Goal: Information Seeking & Learning: Learn about a topic

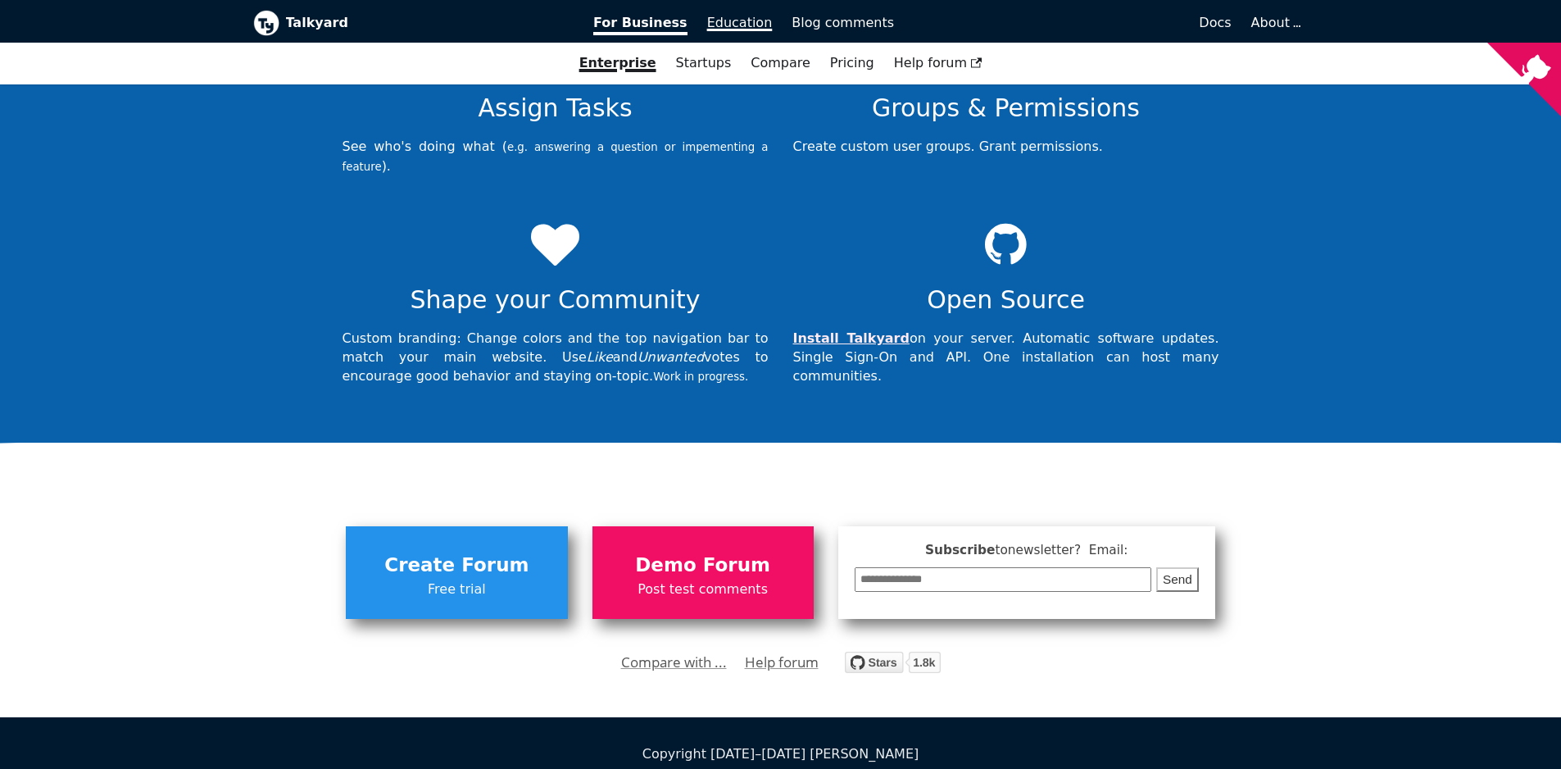
scroll to position [4794, 0]
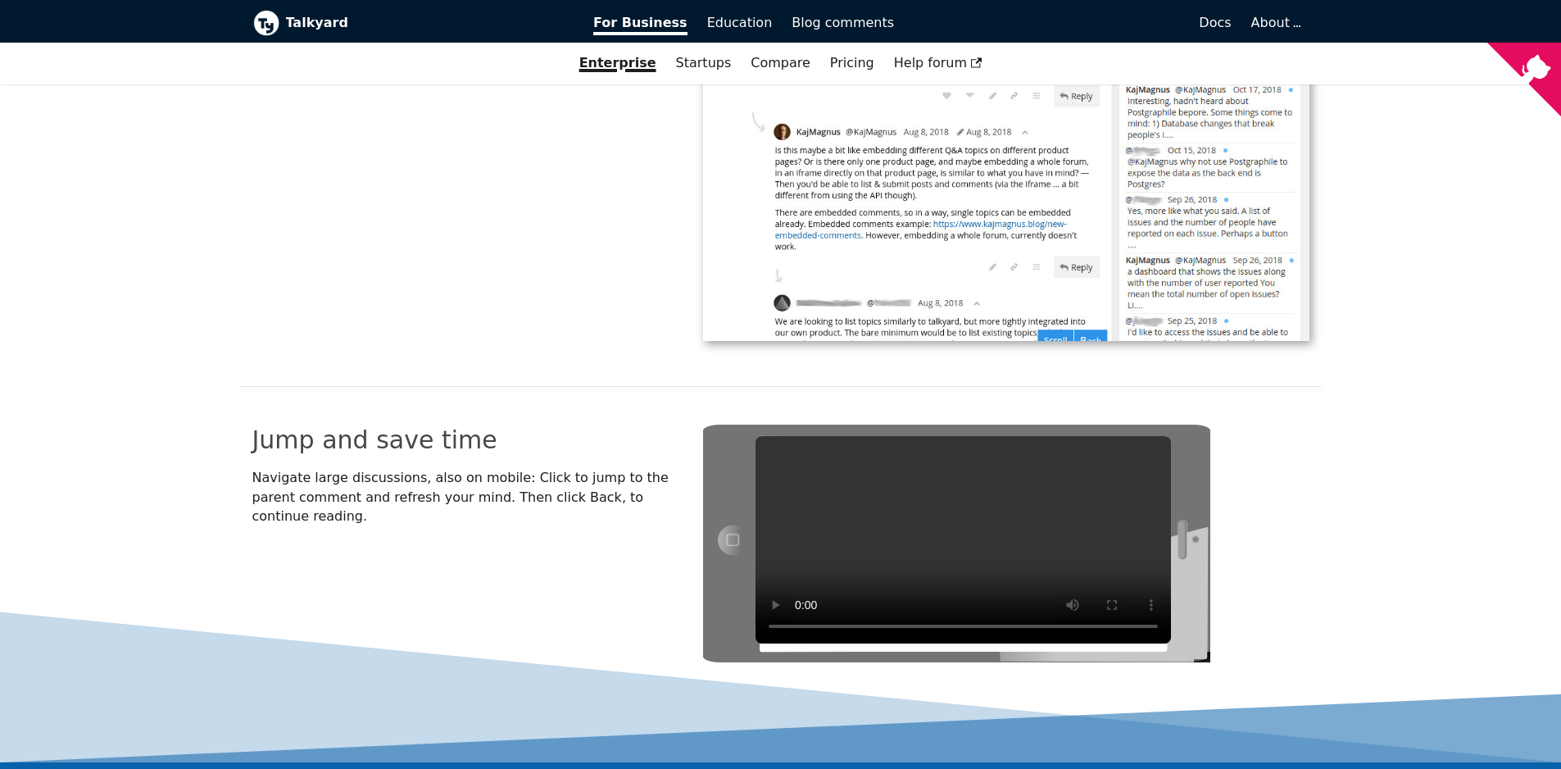
click at [1207, 27] on span "Docs" at bounding box center [1215, 23] width 32 height 16
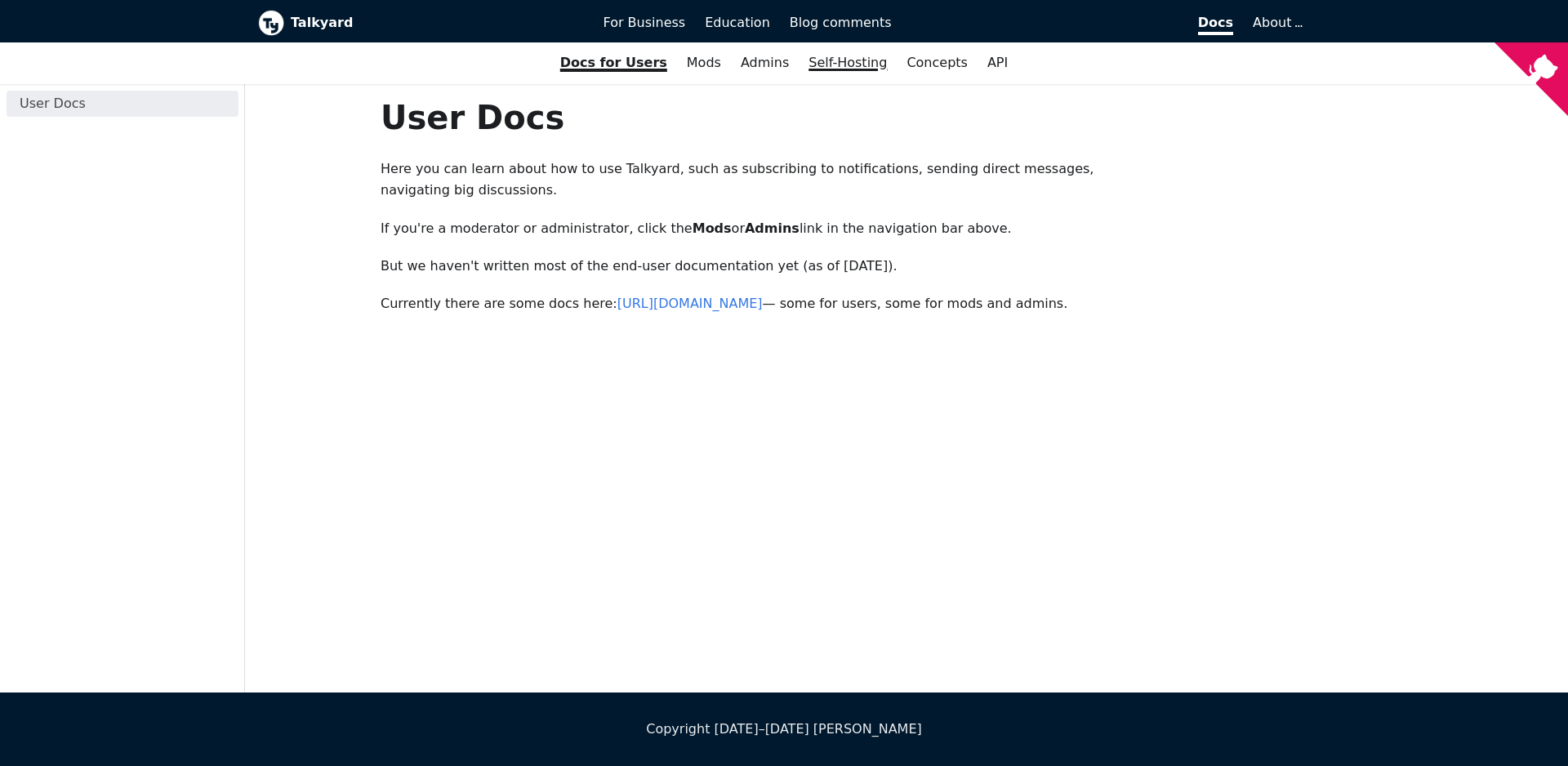
click at [838, 68] on link "Self-Hosting" at bounding box center [848, 63] width 98 height 28
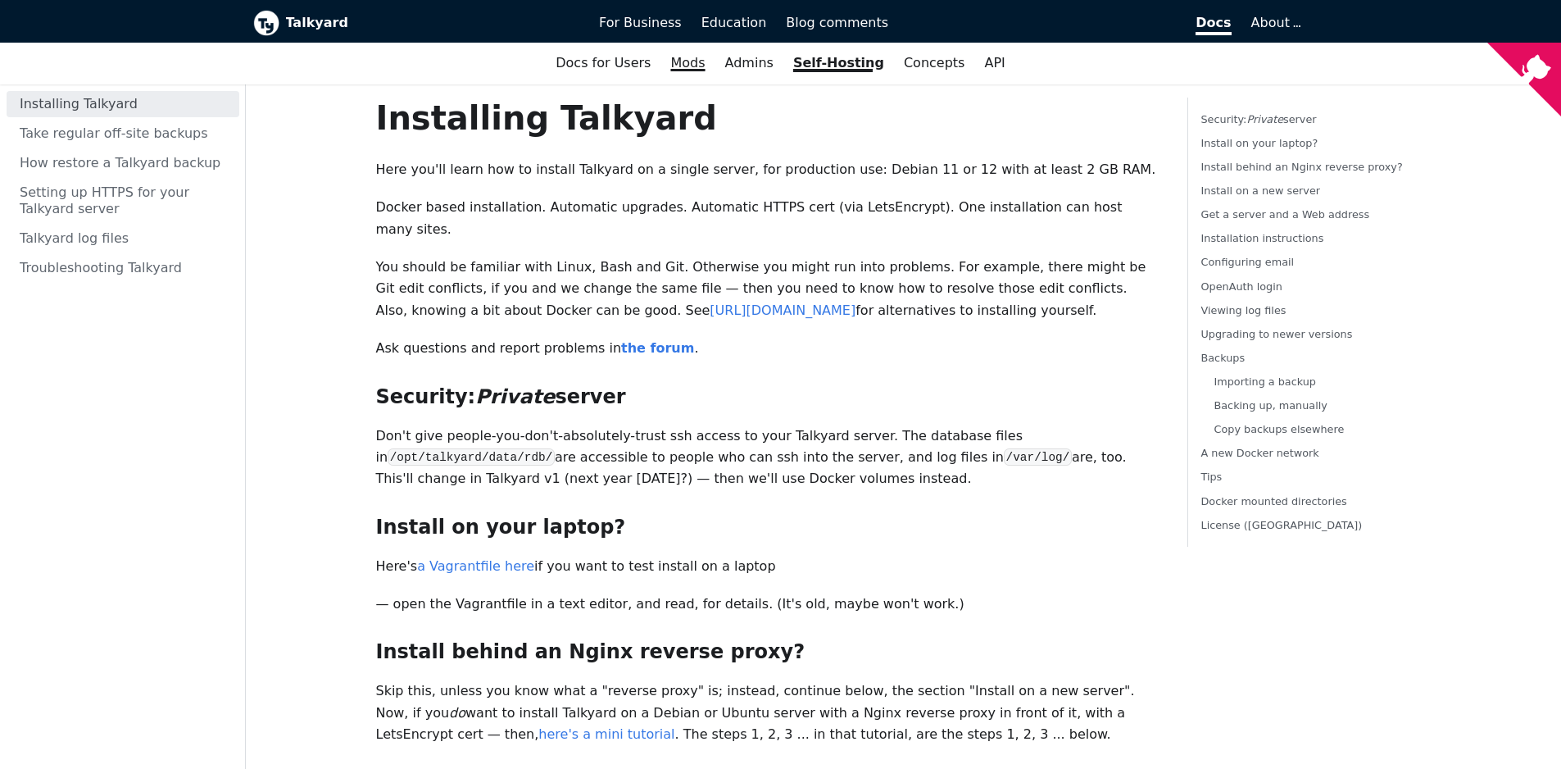
click at [683, 66] on link "Mods" at bounding box center [688, 63] width 54 height 28
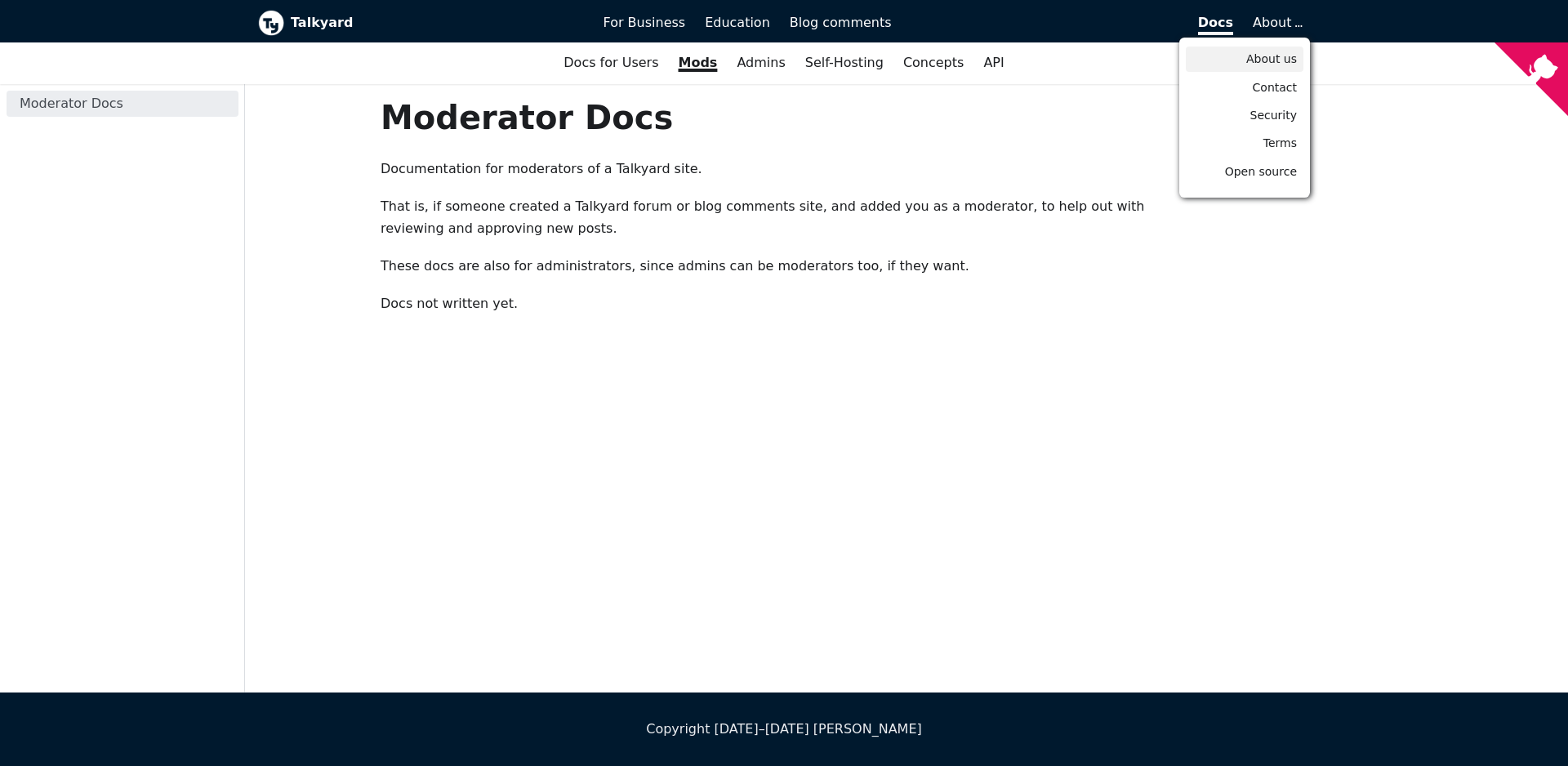
click at [1288, 57] on span "About us" at bounding box center [1271, 58] width 51 height 13
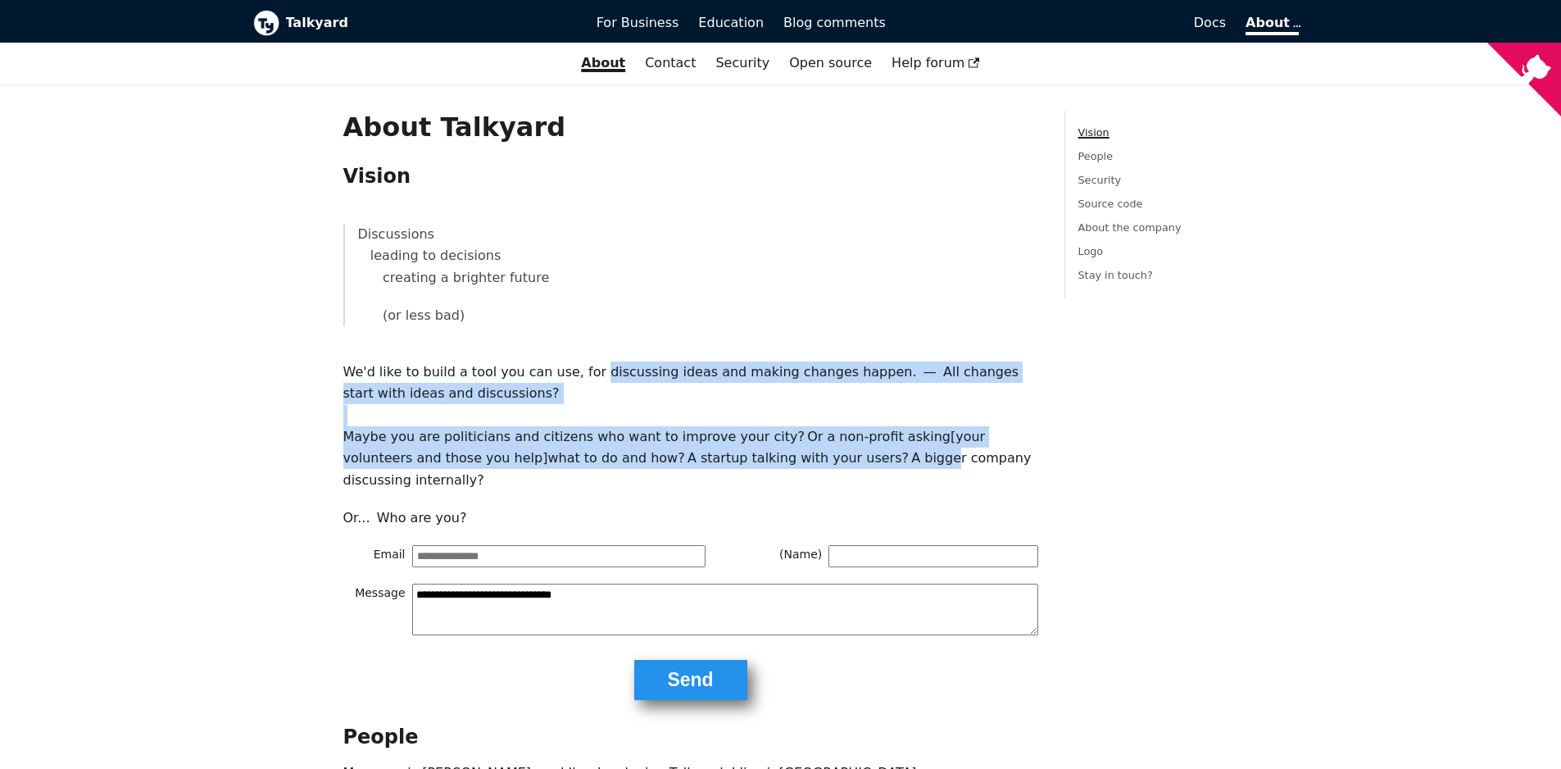
drag, startPoint x: 864, startPoint y: 464, endPoint x: 591, endPoint y: 380, distance: 285.4
drag, startPoint x: 599, startPoint y: 372, endPoint x: 852, endPoint y: 465, distance: 268.9
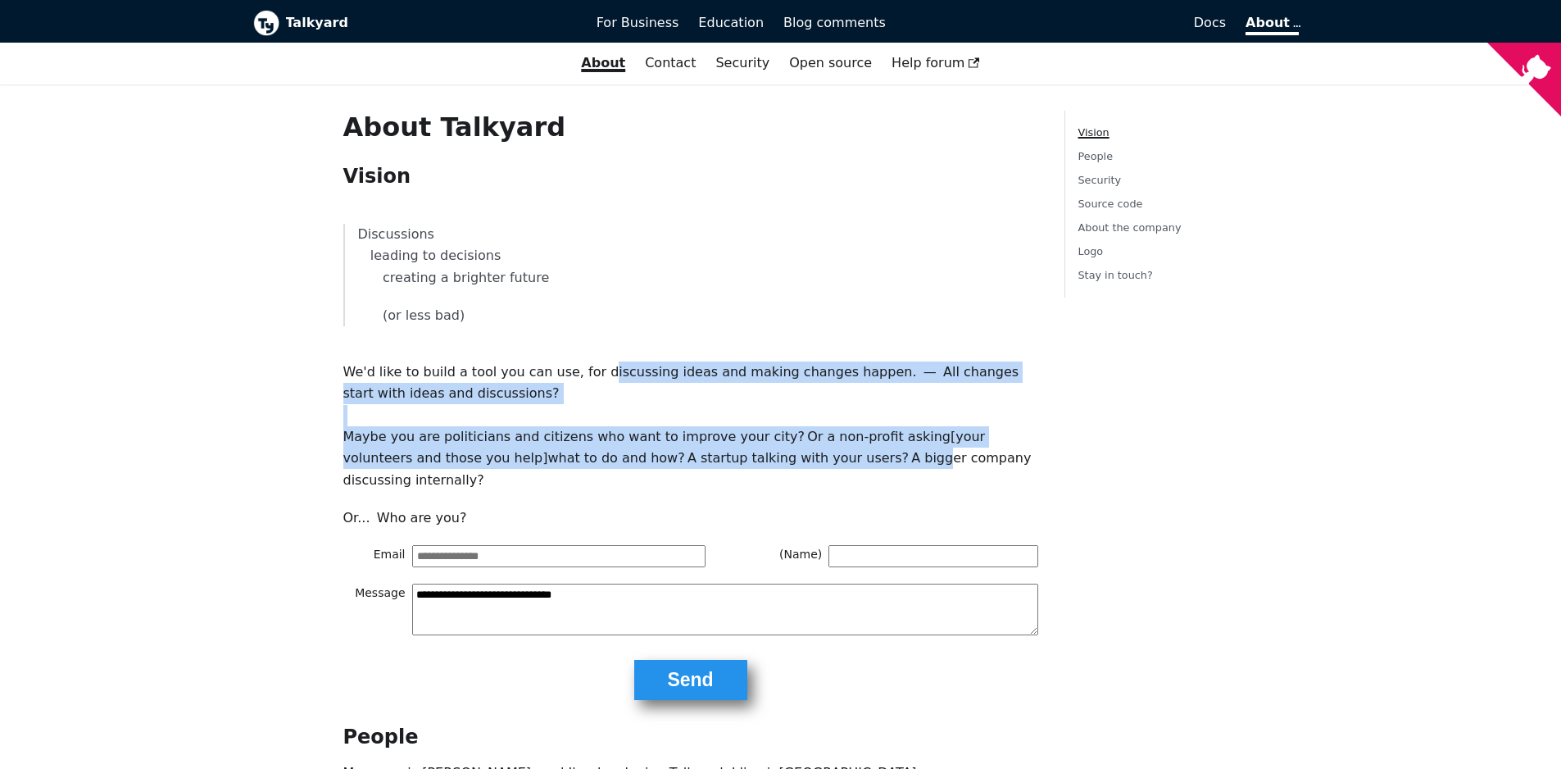
click at [852, 465] on p "Maybe you are politicians and citizens who want to improve your city? Or a non-…" at bounding box center [690, 458] width 695 height 65
drag, startPoint x: 842, startPoint y: 460, endPoint x: 597, endPoint y: 370, distance: 260.3
drag, startPoint x: 594, startPoint y: 373, endPoint x: 837, endPoint y: 461, distance: 258.0
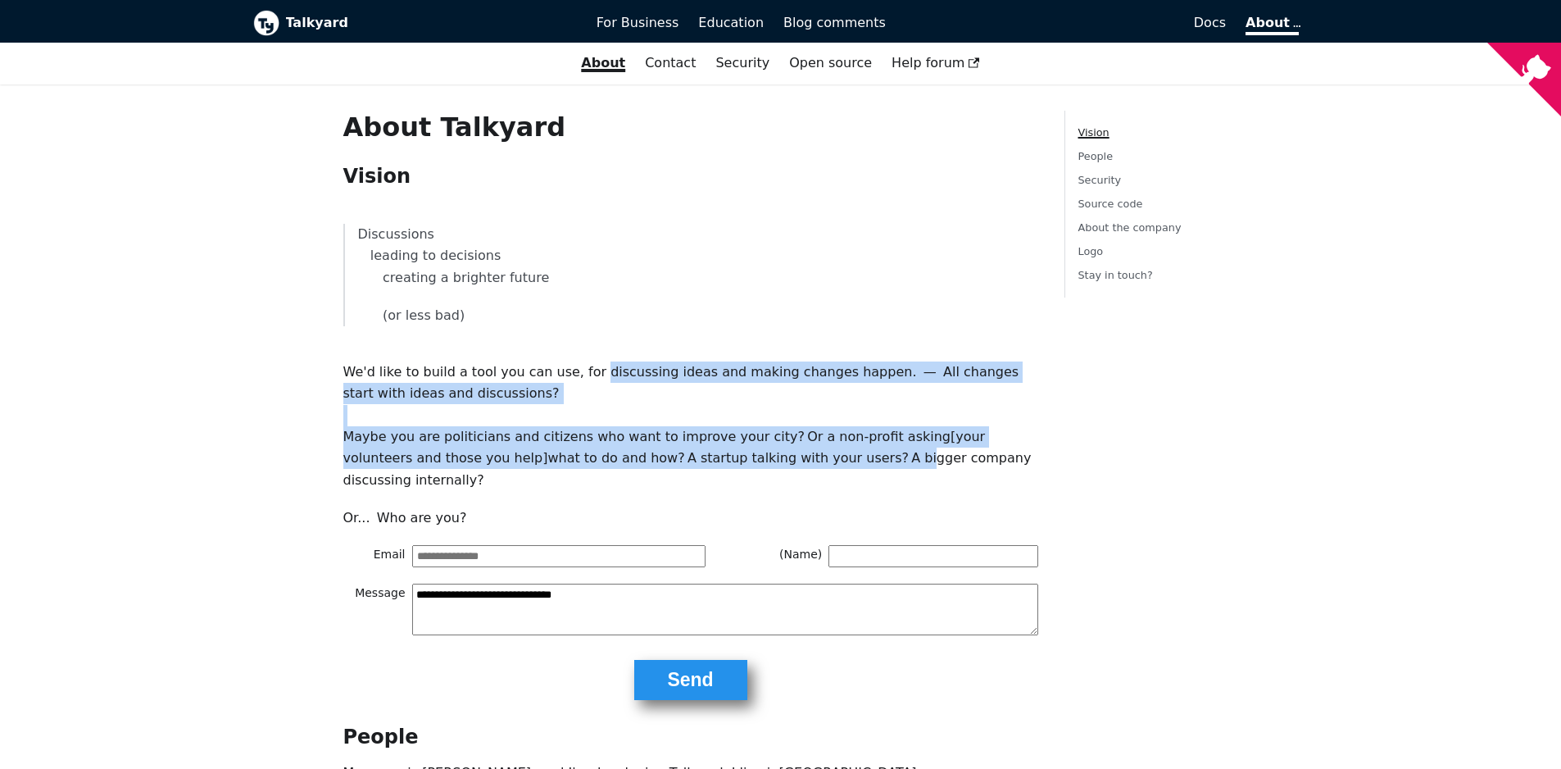
click at [835, 461] on p "Maybe you are politicians and citizens who want to improve your city? Or a non-…" at bounding box center [690, 458] width 695 height 65
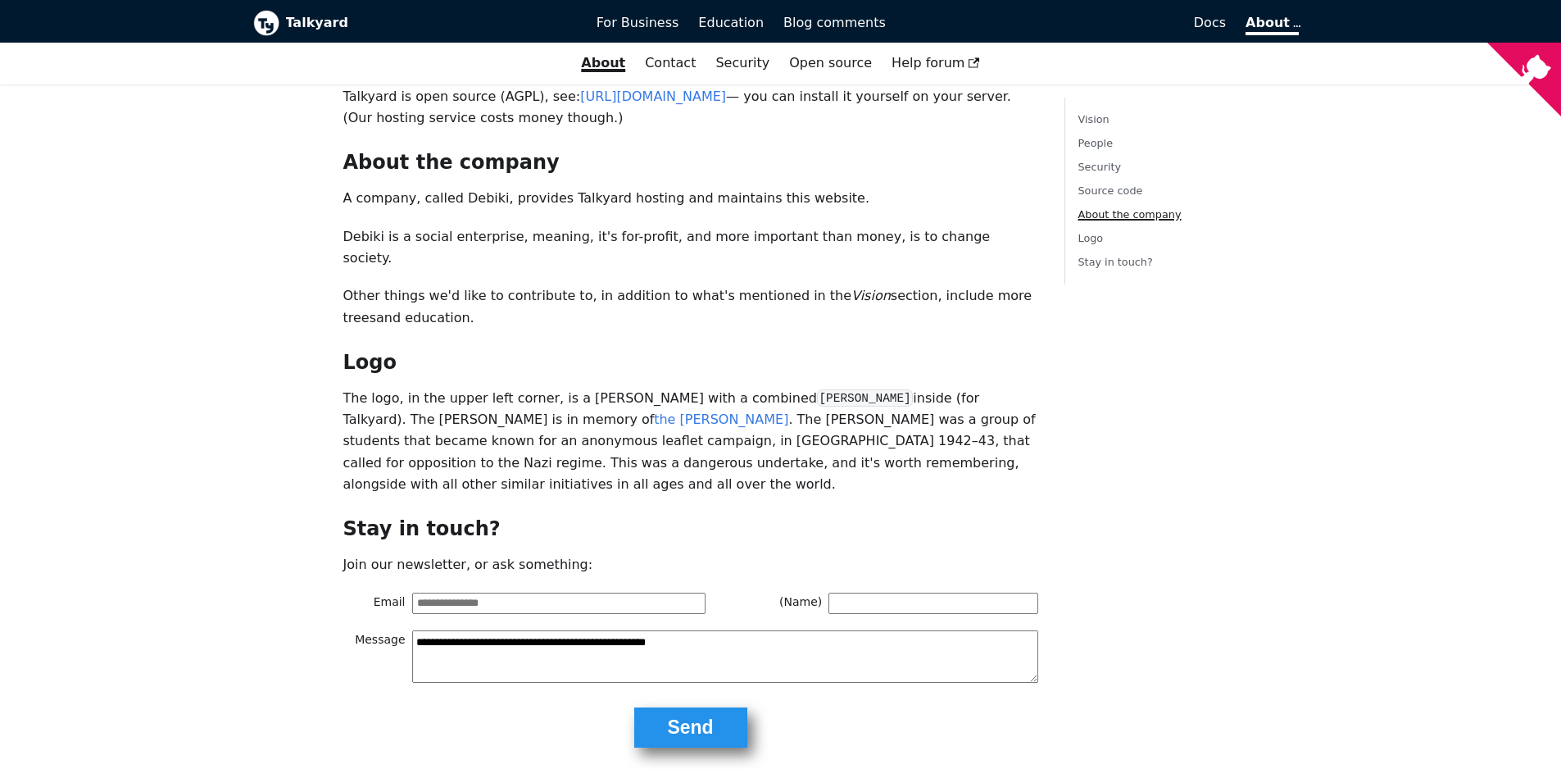
scroll to position [913, 0]
